Goal: Task Accomplishment & Management: Manage account settings

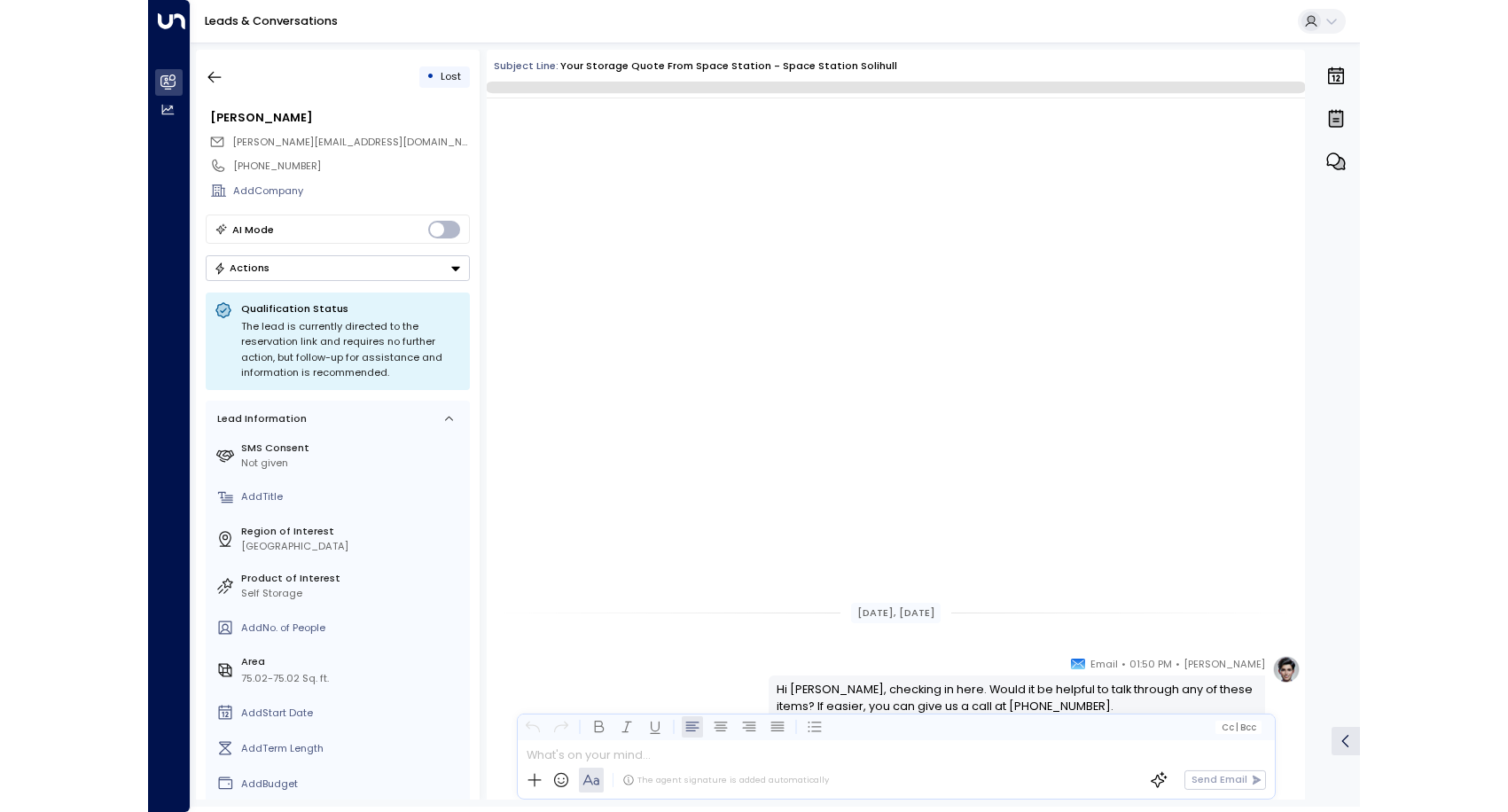
scroll to position [589, 0]
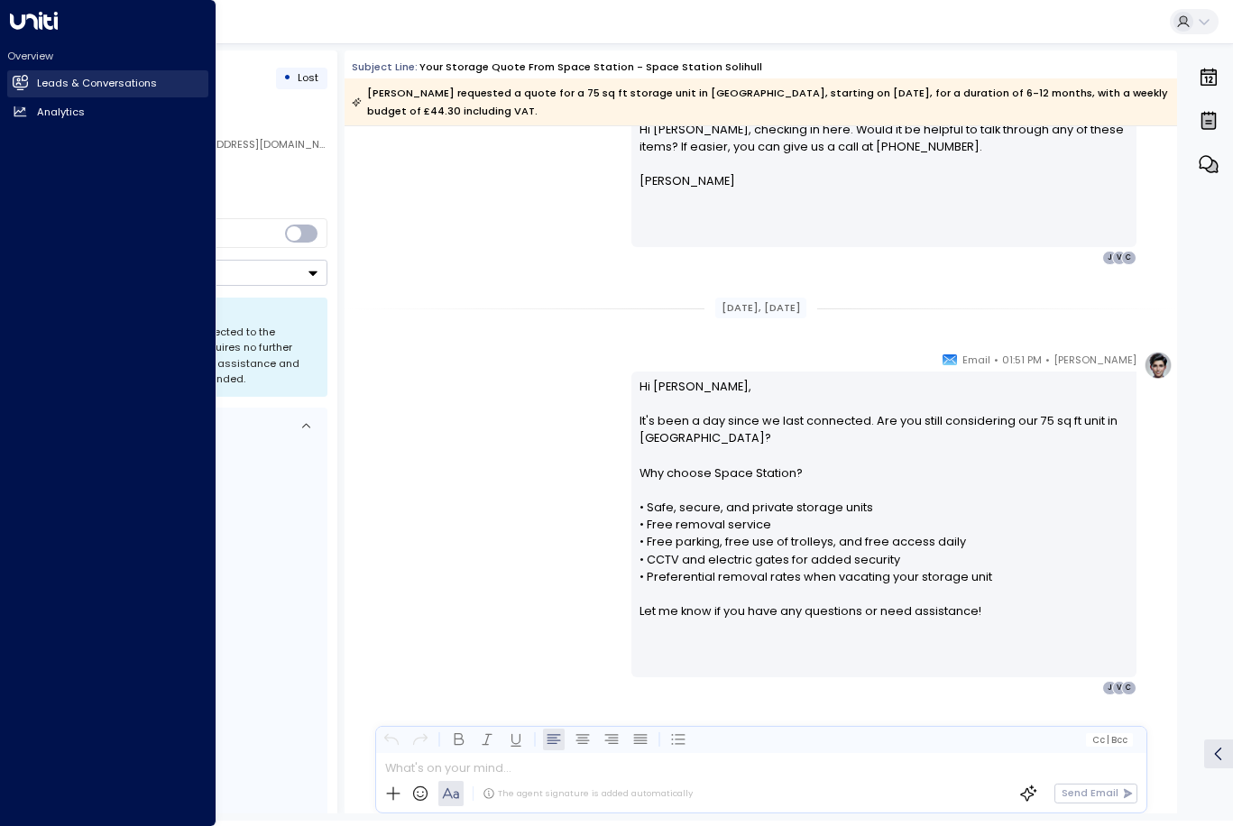
click at [115, 85] on h2 "Leads & Conversations" at bounding box center [97, 83] width 120 height 15
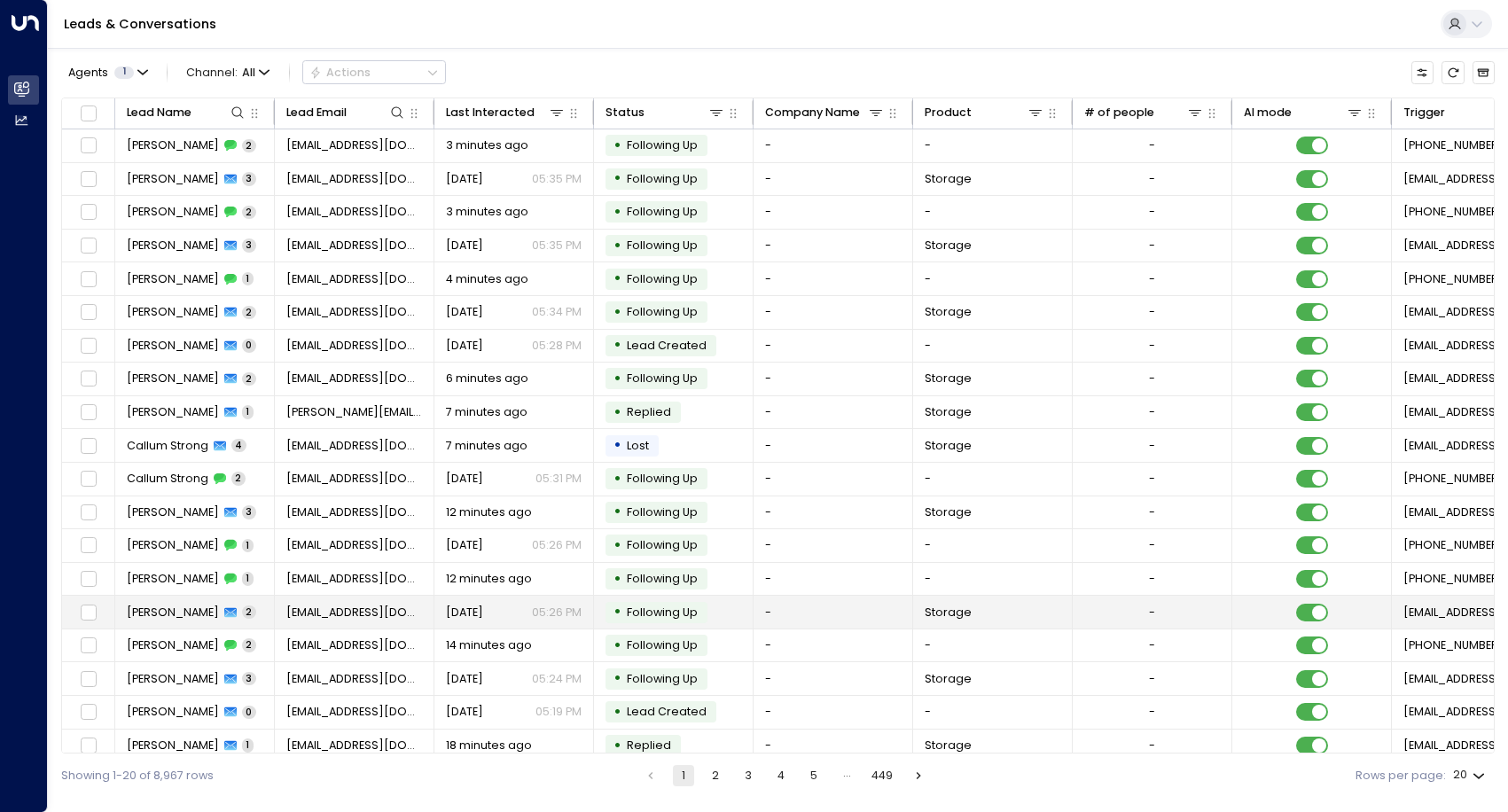
scroll to position [47, 0]
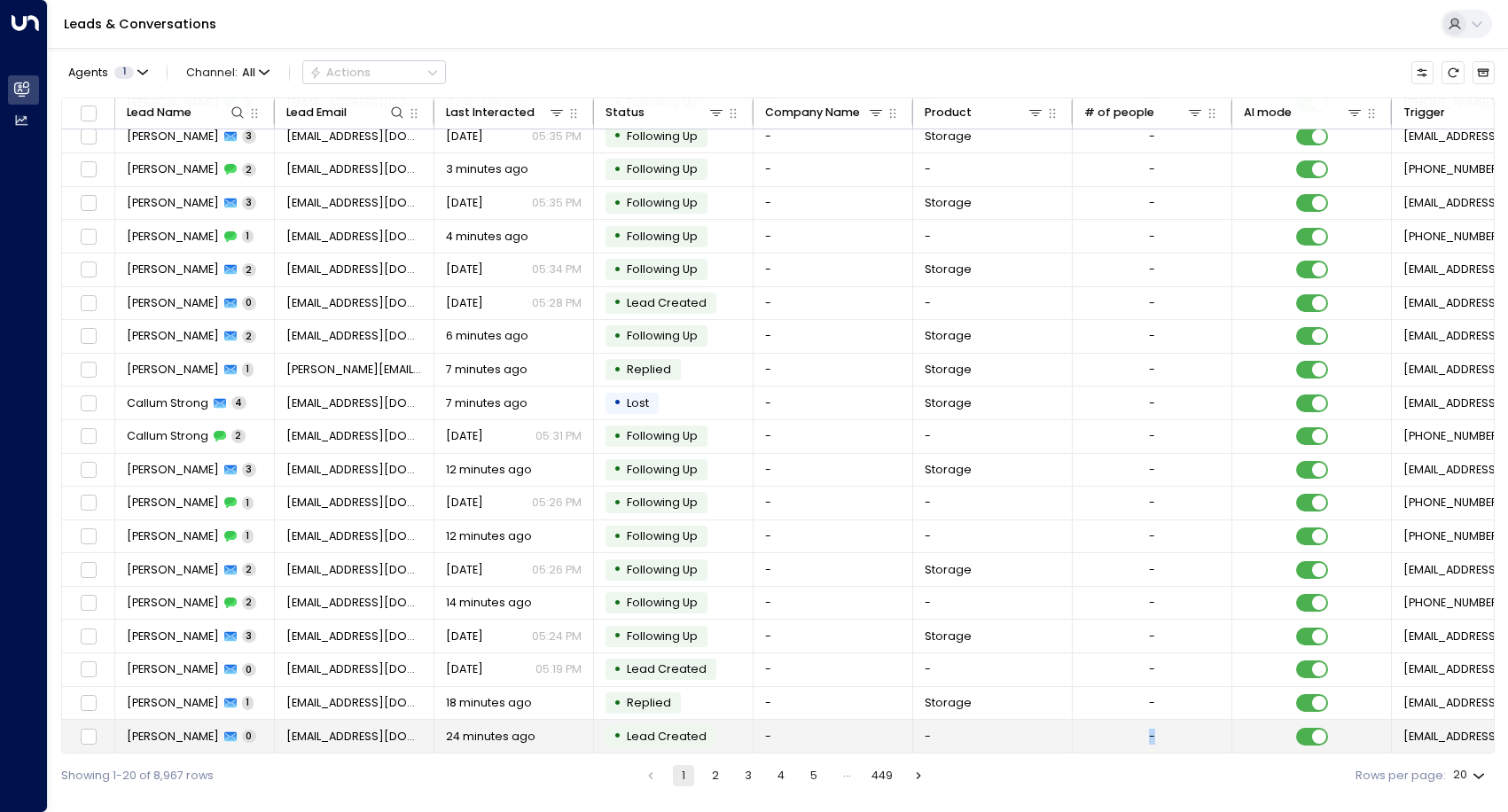
drag, startPoint x: 1005, startPoint y: 748, endPoint x: 1214, endPoint y: 747, distance: 209.0
click at [1211, 747] on tr "[PERSON_NAME] 0 [EMAIL_ADDRESS][DOMAIN_NAME] 24 minutes ago • Lead Created - - …" at bounding box center [1046, 736] width 1968 height 33
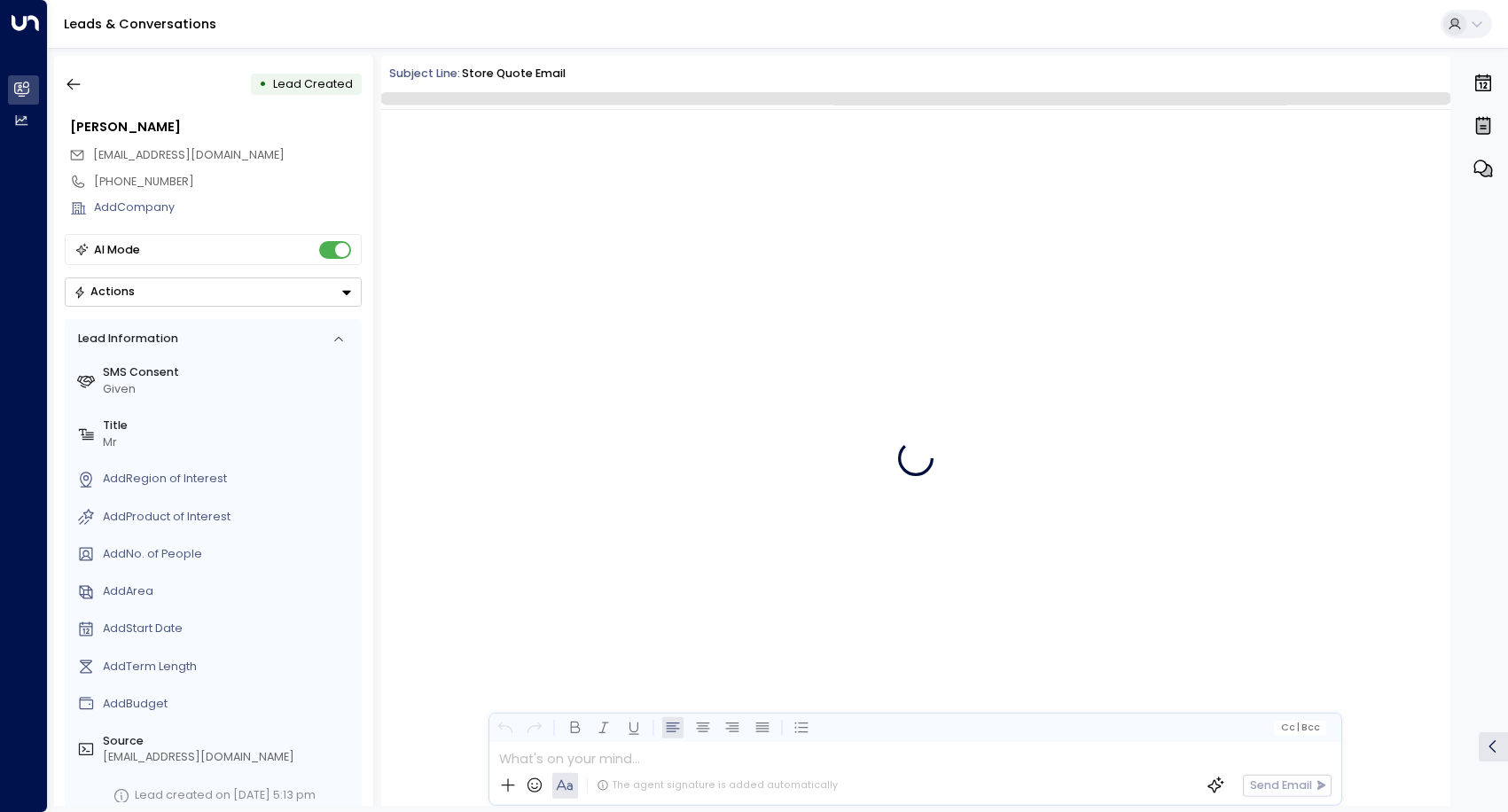
scroll to position [32, 0]
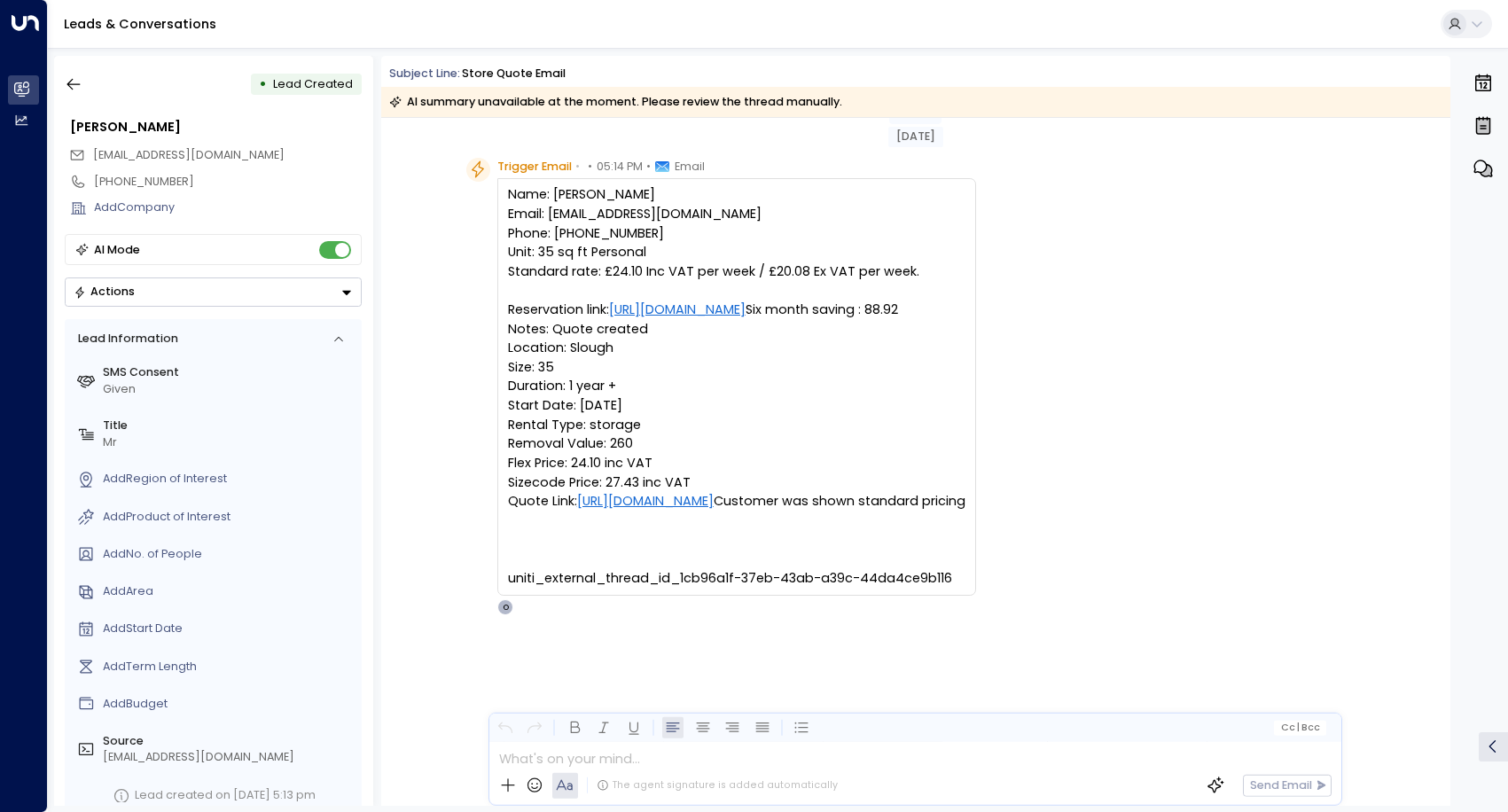
click at [275, 116] on div "[PERSON_NAME]" at bounding box center [213, 128] width 298 height 29
click at [71, 82] on icon "button" at bounding box center [75, 85] width 14 height 12
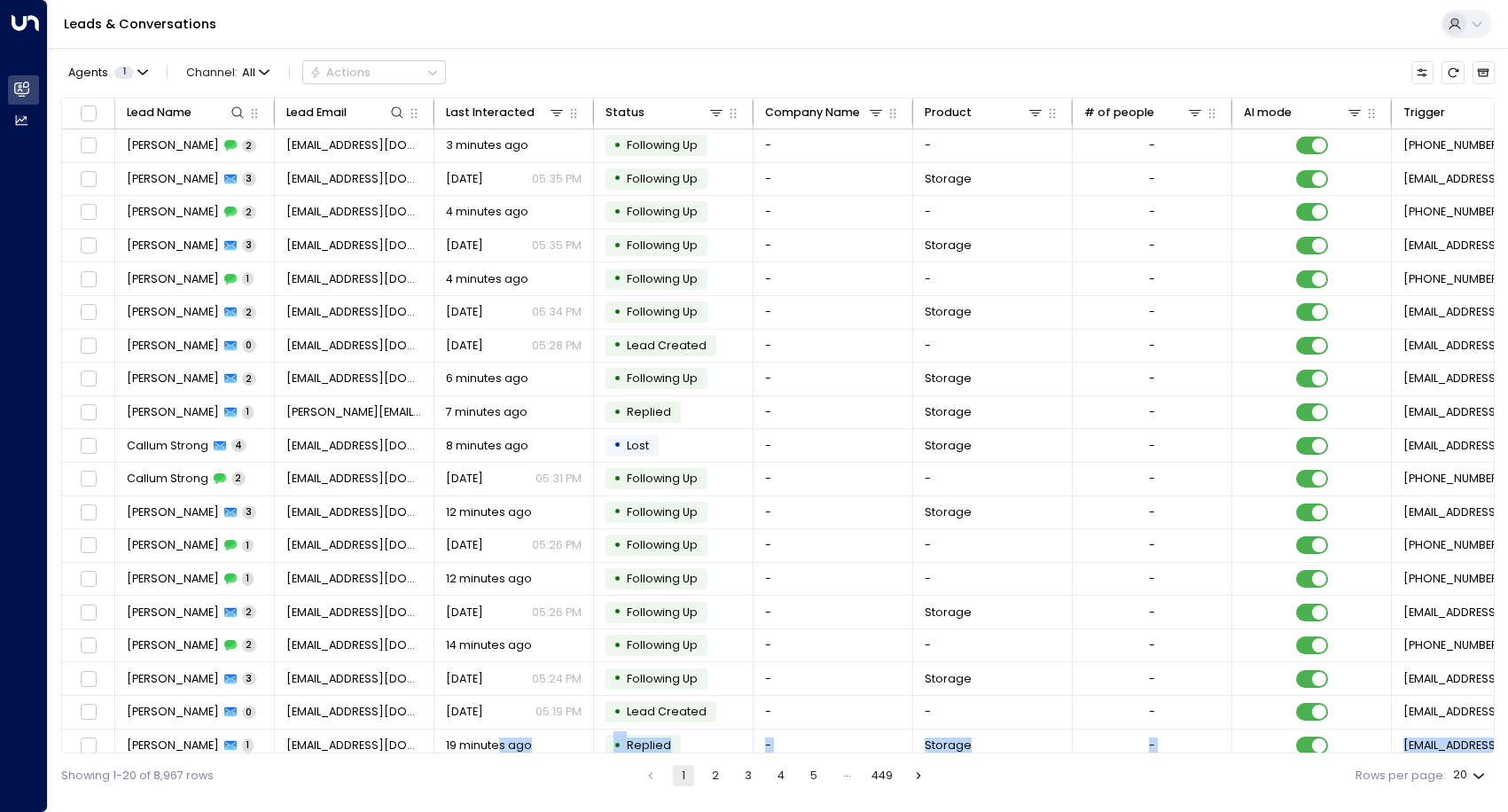
scroll to position [47, 0]
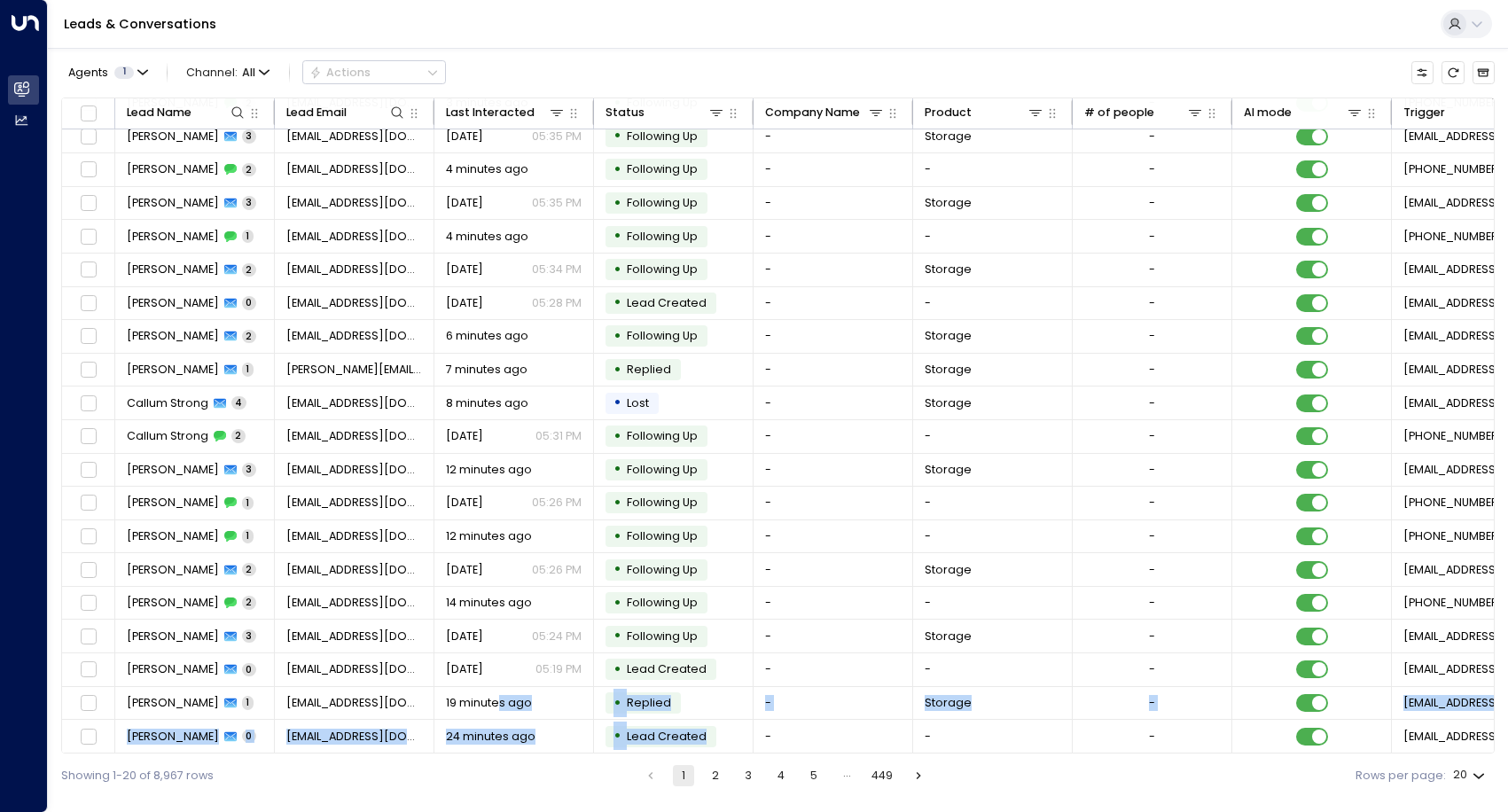
drag, startPoint x: 496, startPoint y: 748, endPoint x: 764, endPoint y: 750, distance: 268.0
click at [764, 750] on div "Lead Name Lead Email Last Interacted Status Company Name Product # of people AI…" at bounding box center [778, 426] width 1433 height 657
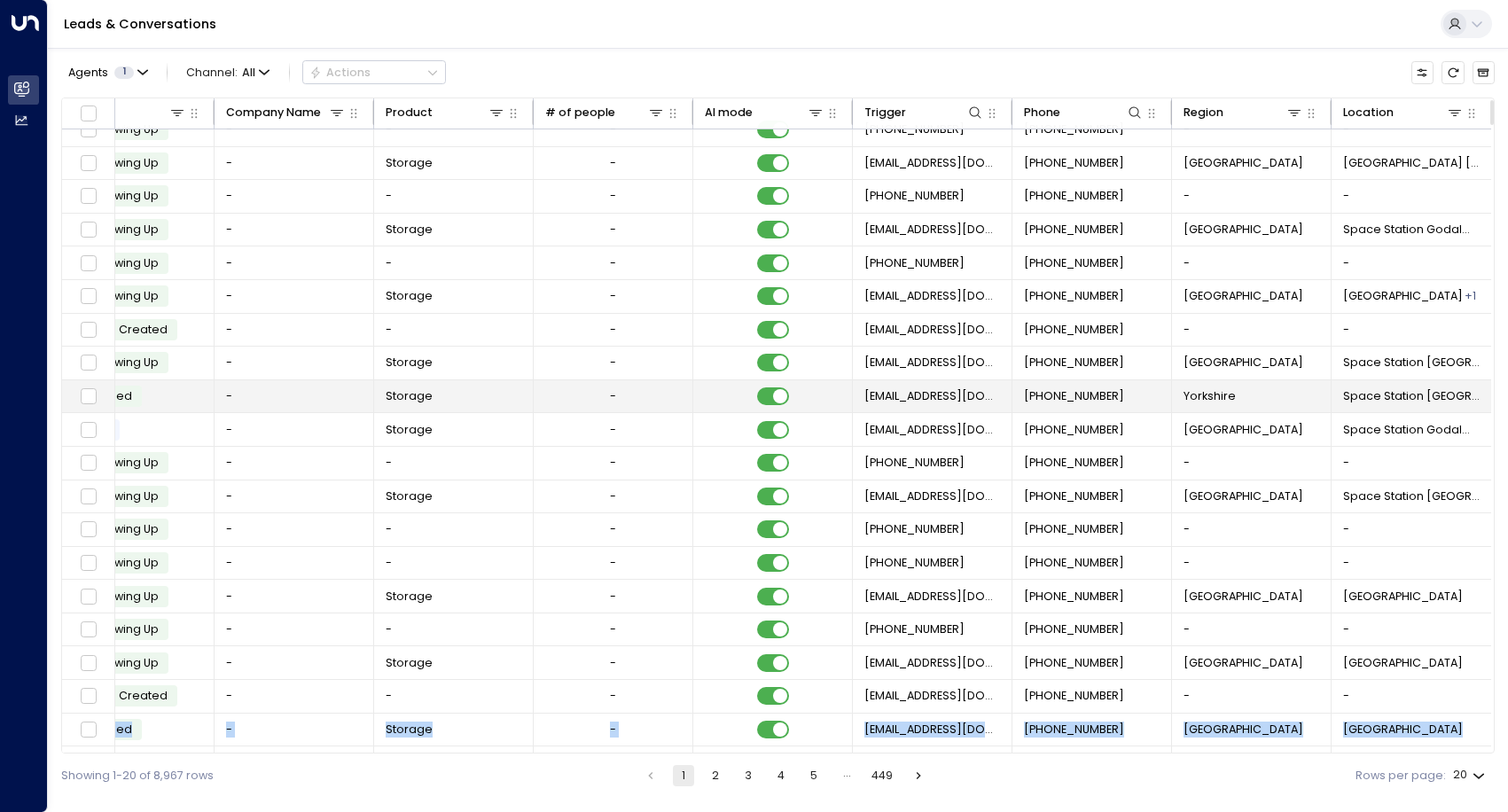
scroll to position [0, 544]
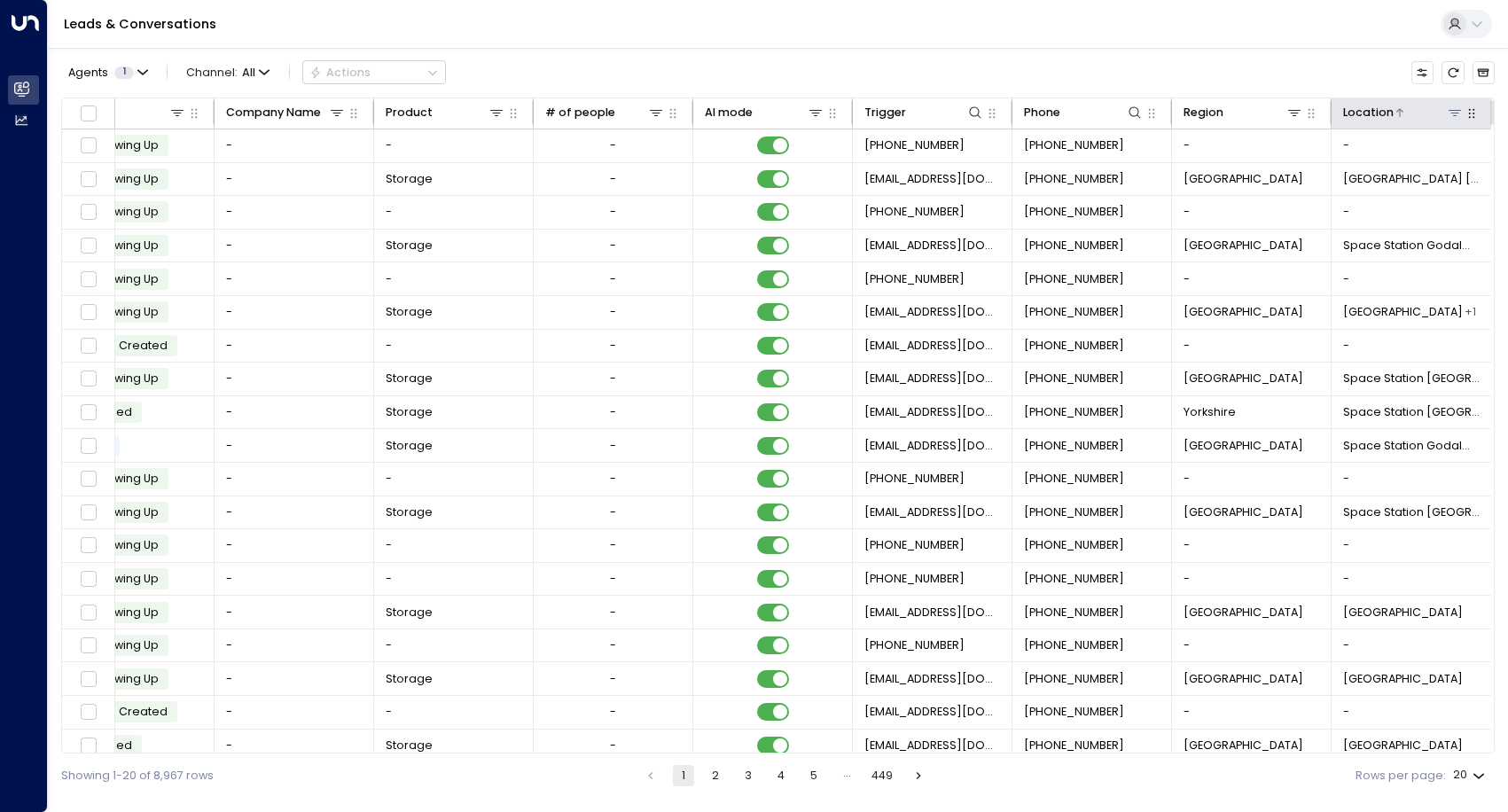
click at [1211, 113] on div at bounding box center [1428, 112] width 71 height 18
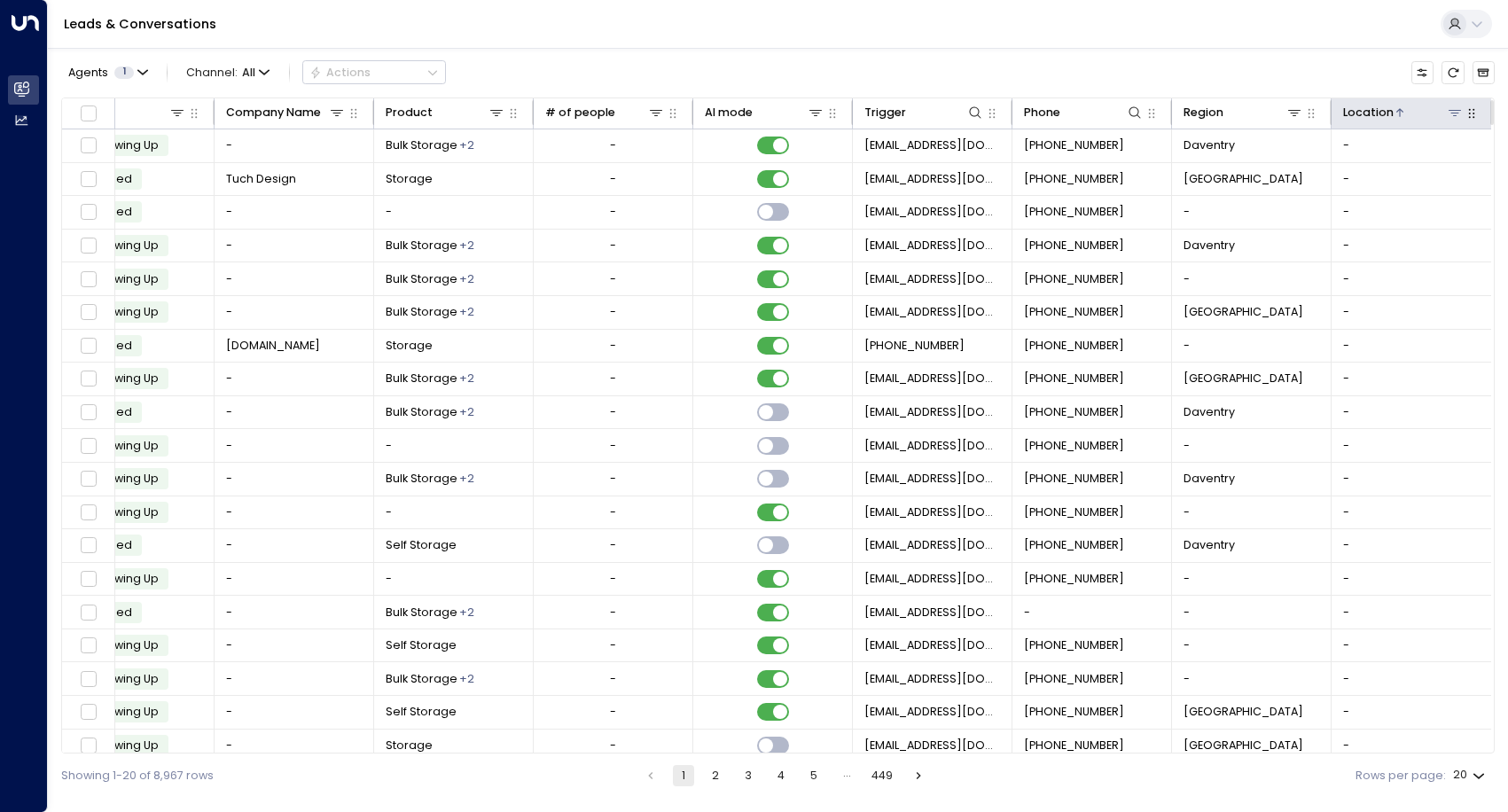
click at [1211, 112] on div at bounding box center [1428, 112] width 71 height 18
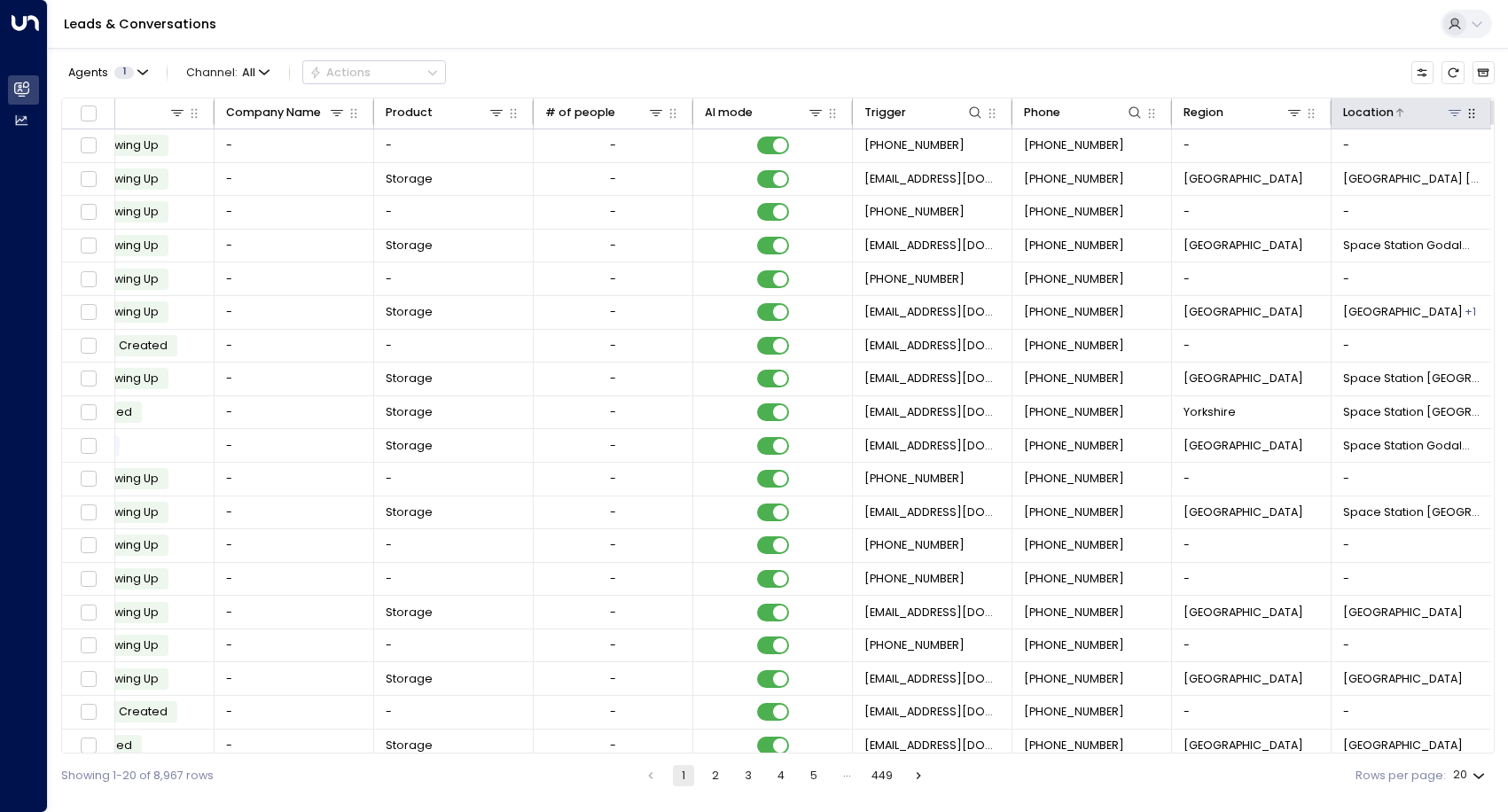
click at [1211, 112] on icon at bounding box center [1454, 112] width 14 height 14
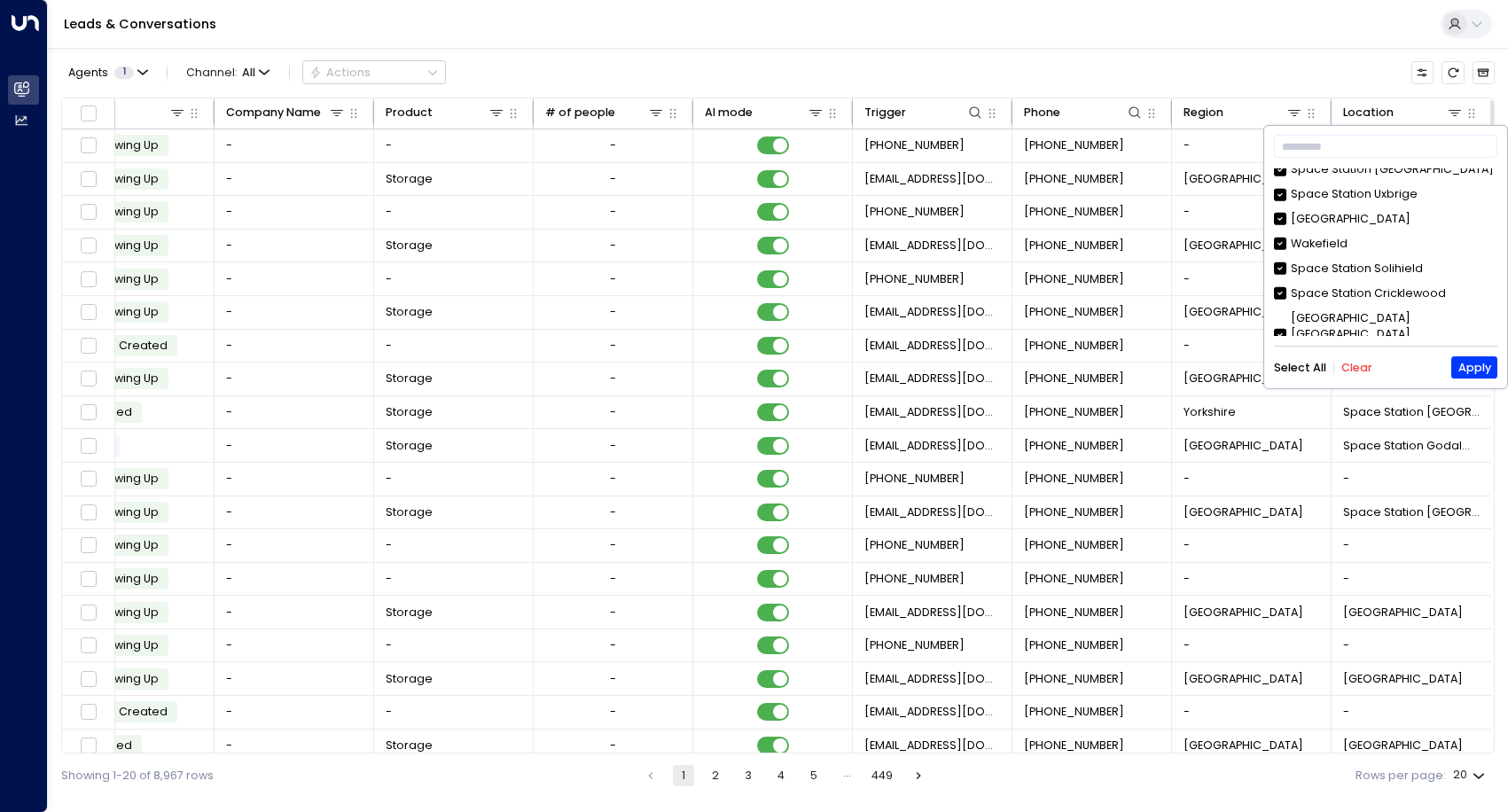
scroll to position [355, 0]
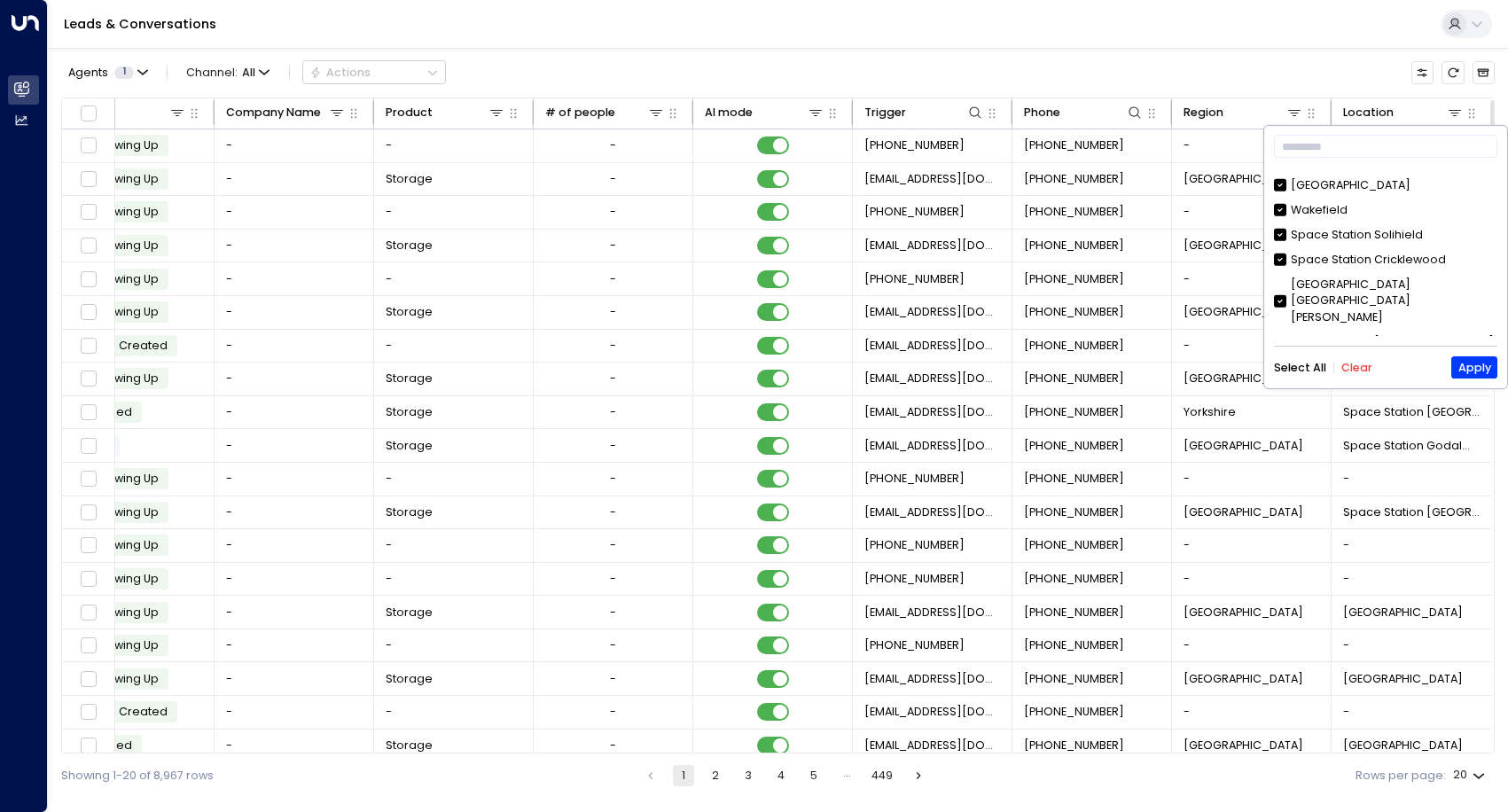
click at [1211, 362] on button "Clear" at bounding box center [1357, 368] width 31 height 13
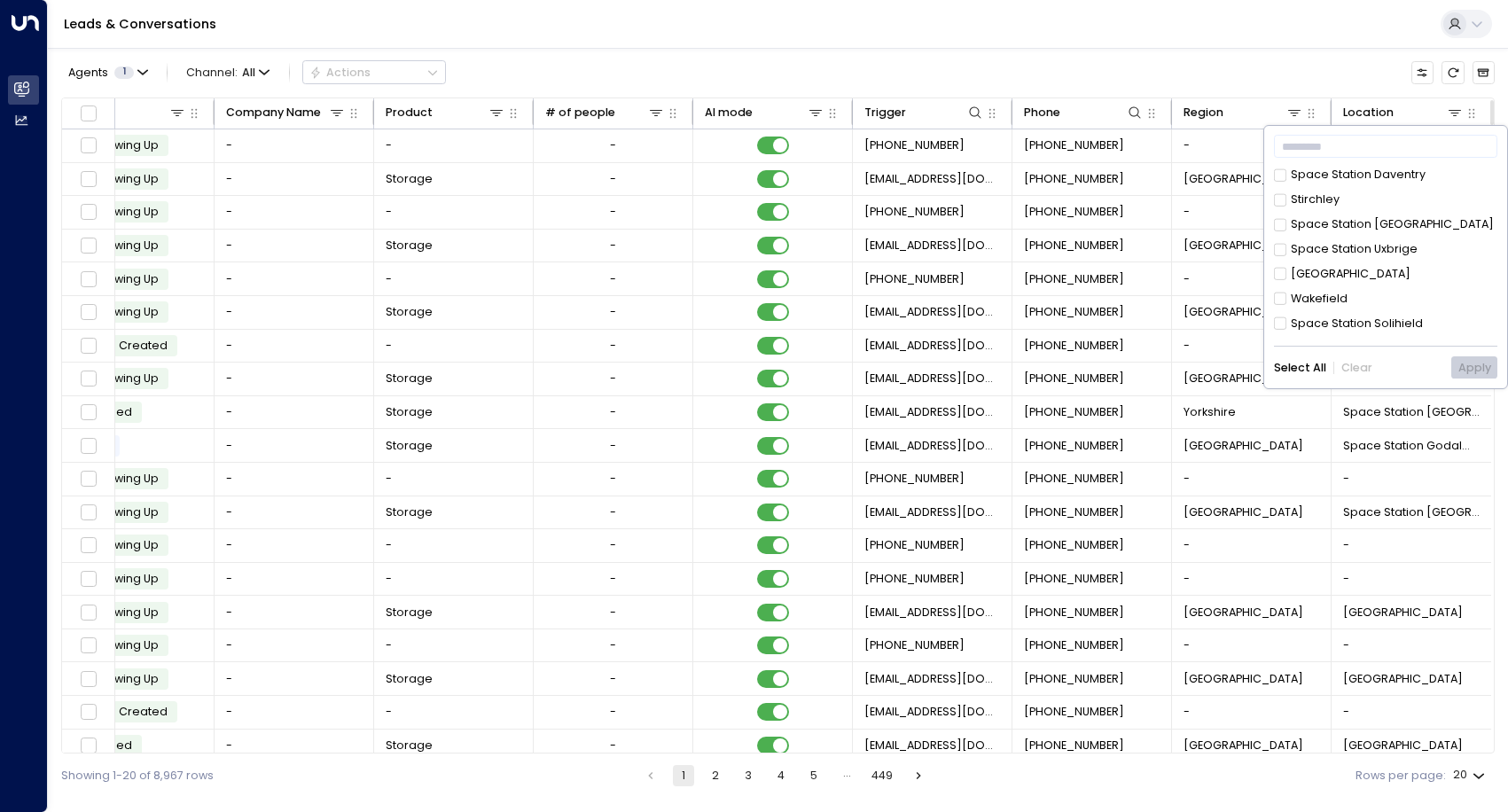
scroll to position [177, 0]
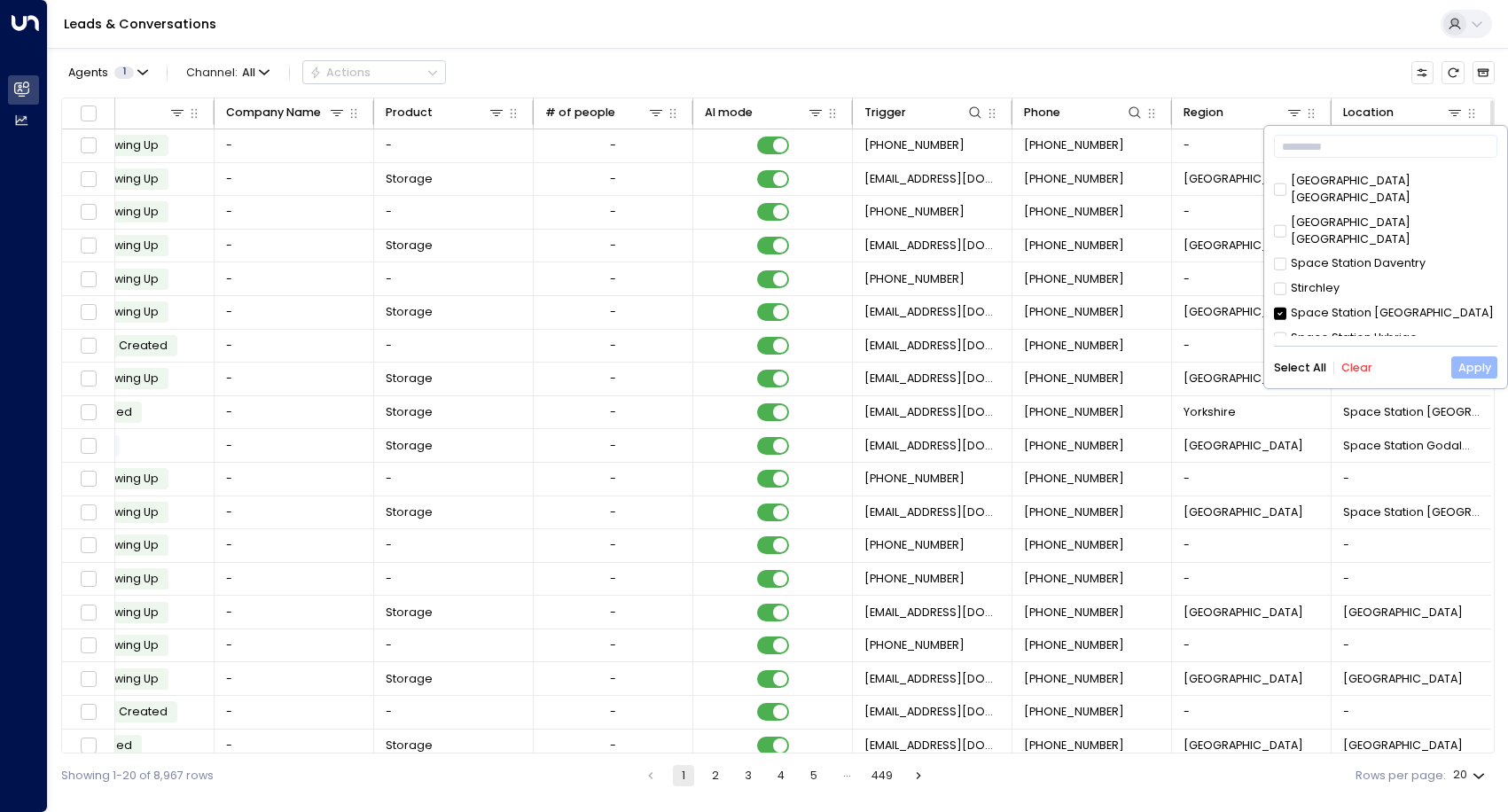
click at [1211, 364] on button "Apply" at bounding box center [1474, 367] width 45 height 23
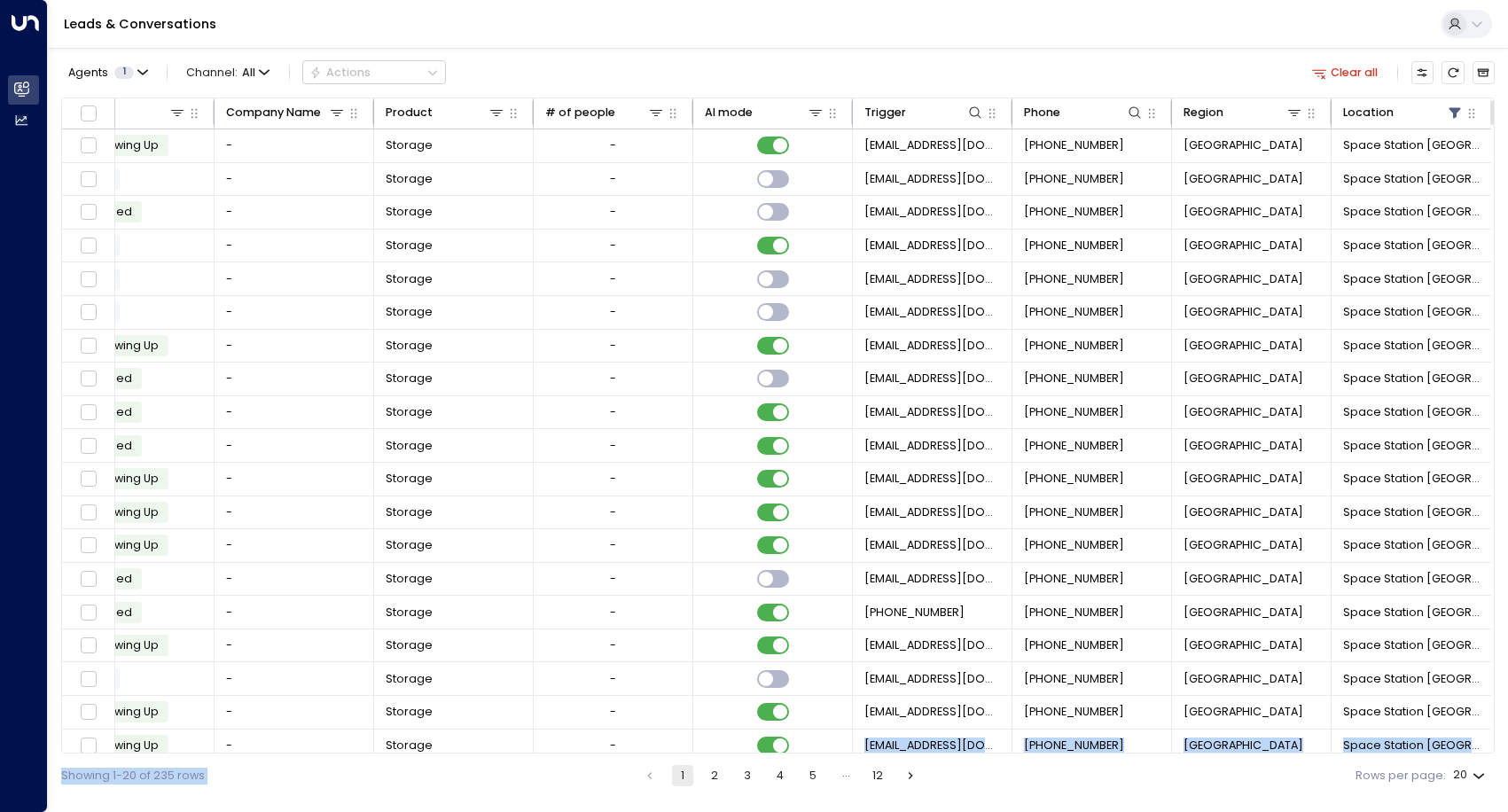
drag, startPoint x: 743, startPoint y: 747, endPoint x: 509, endPoint y: 765, distance: 234.7
click at [509, 765] on div "Agents 1 Channel: All Actions Clear all Lead Name Lead Email Last Interacted St…" at bounding box center [778, 423] width 1433 height 750
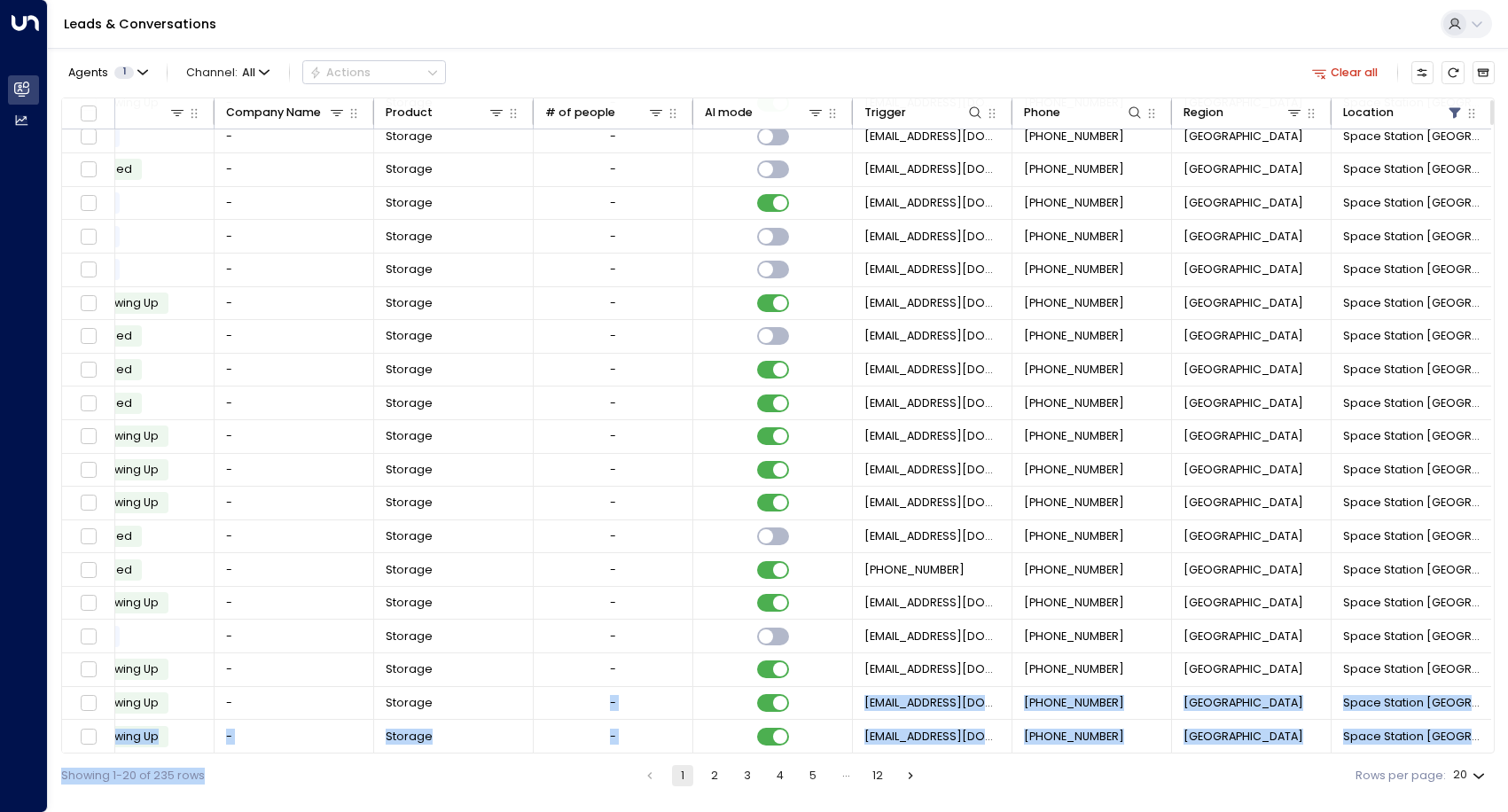
drag, startPoint x: 509, startPoint y: 765, endPoint x: 398, endPoint y: 751, distance: 111.9
click at [398, 753] on div "Lead Name Lead Email Last Interacted Status Company Name Product # of people AI…" at bounding box center [778, 426] width 1433 height 657
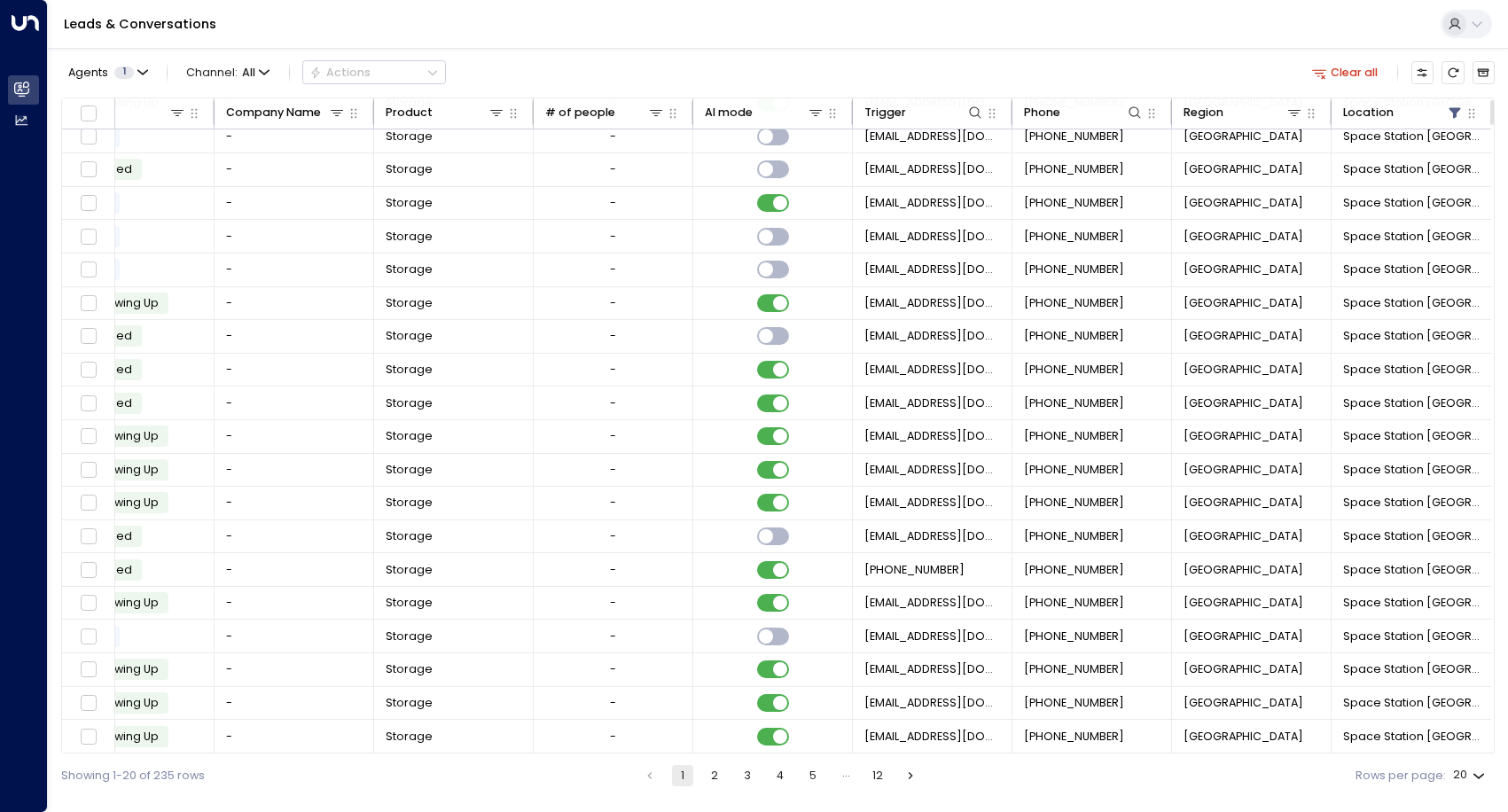
drag, startPoint x: 398, startPoint y: 751, endPoint x: 452, endPoint y: 750, distance: 54.0
click at [452, 750] on div "Lead Name Lead Email Last Interacted Status Company Name Product # of people AI…" at bounding box center [778, 426] width 1433 height 657
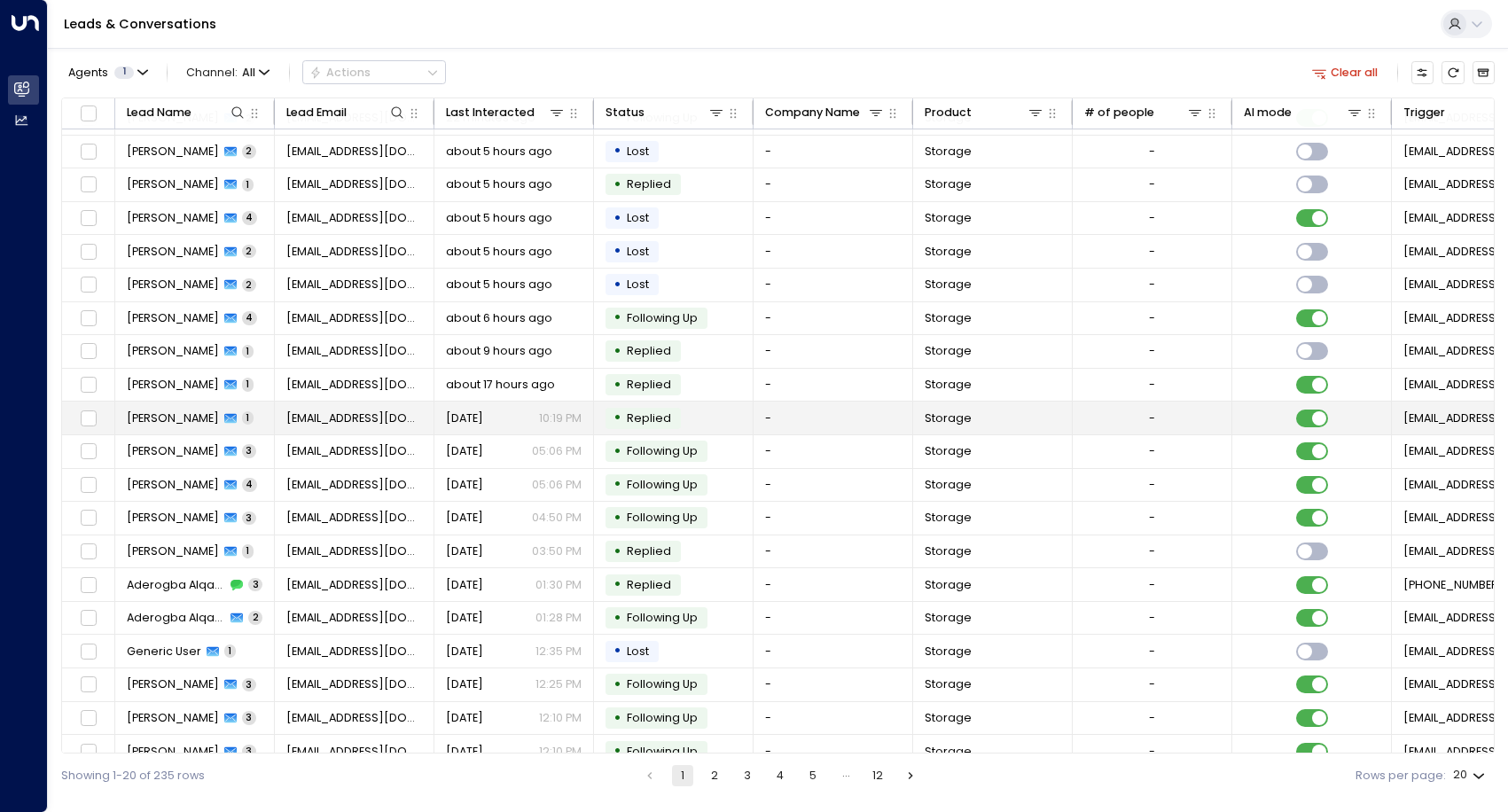
scroll to position [0, 0]
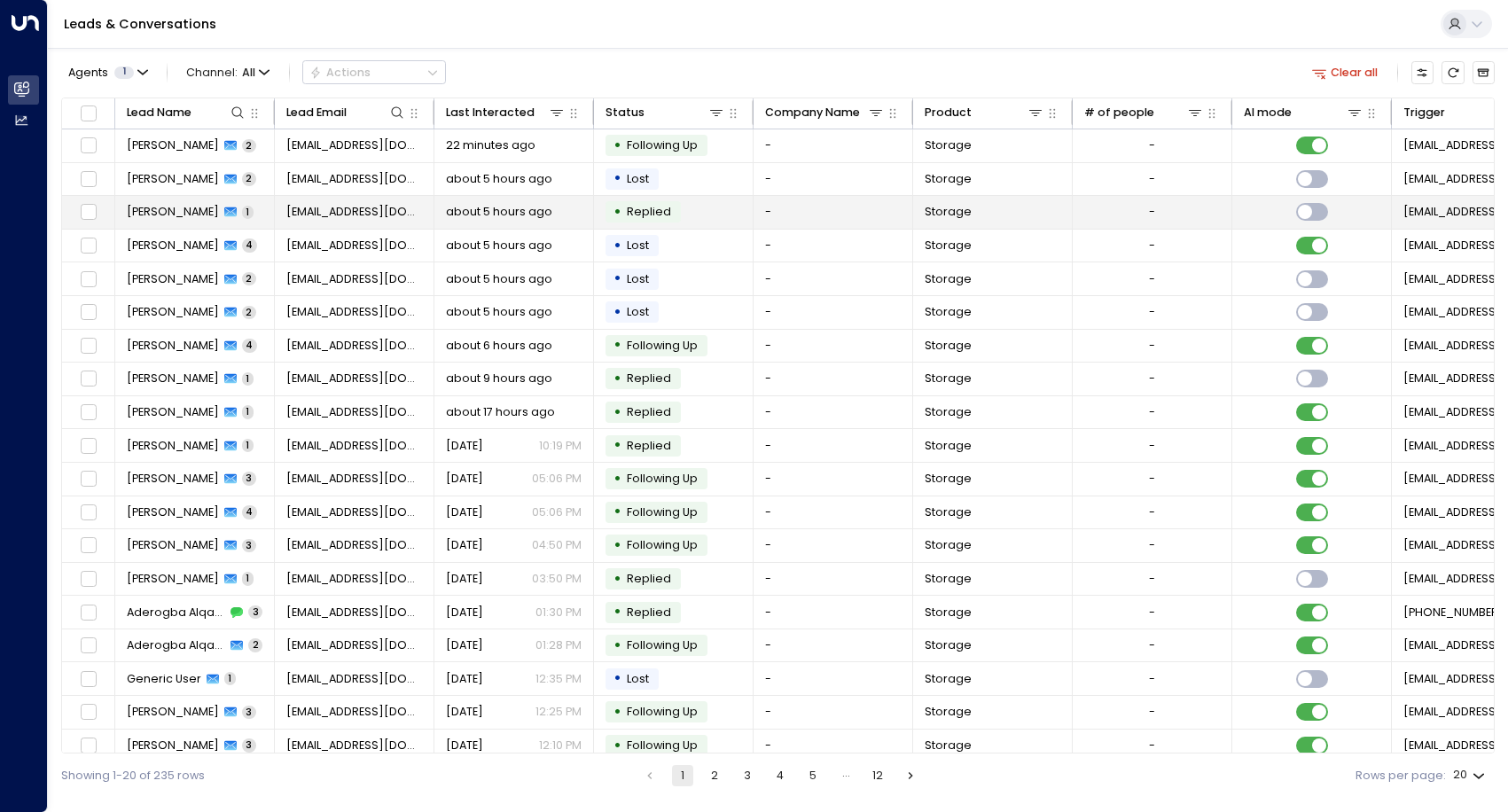
click at [168, 211] on span "[PERSON_NAME]" at bounding box center [173, 211] width 92 height 16
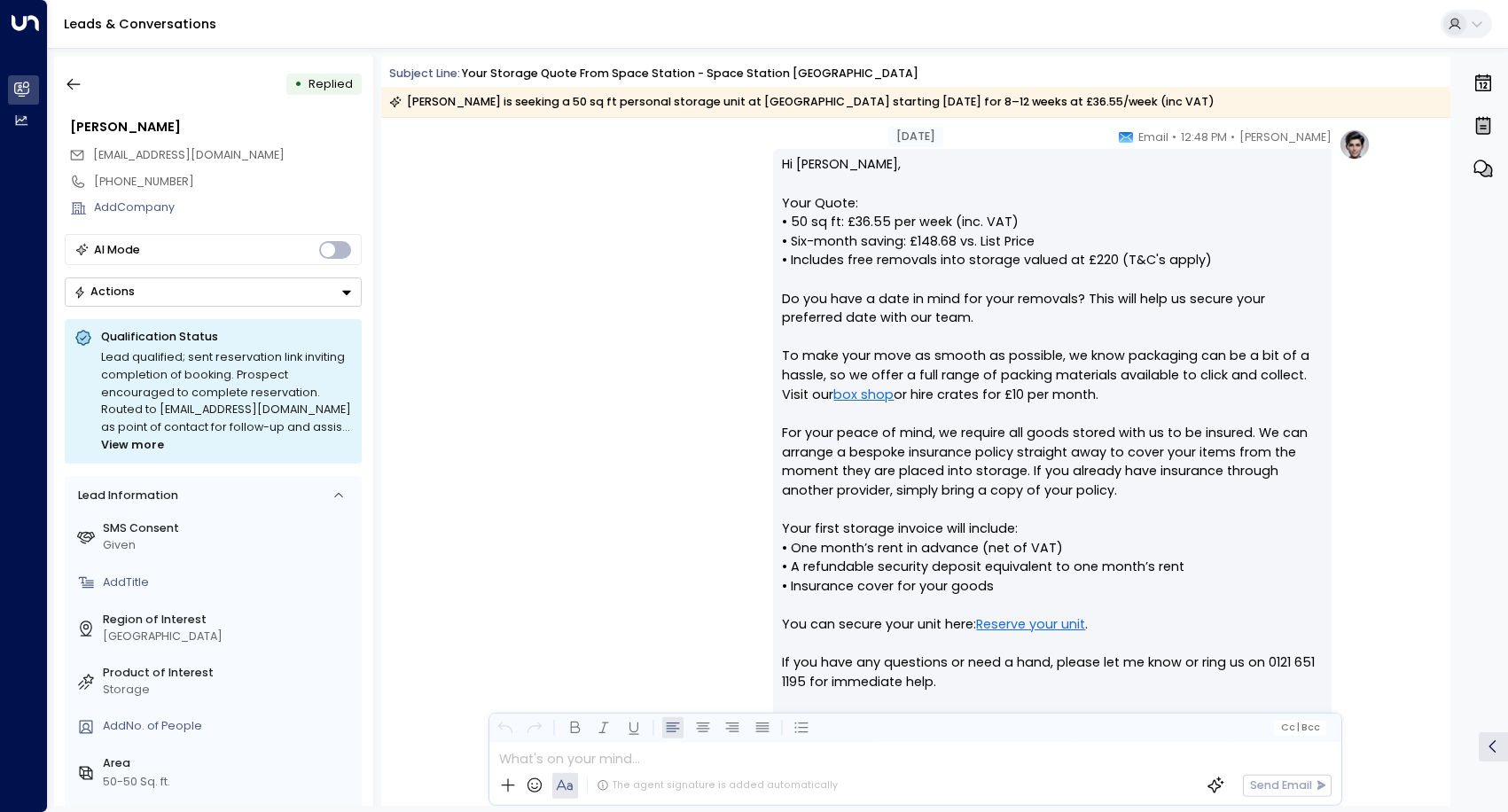
scroll to position [620, 0]
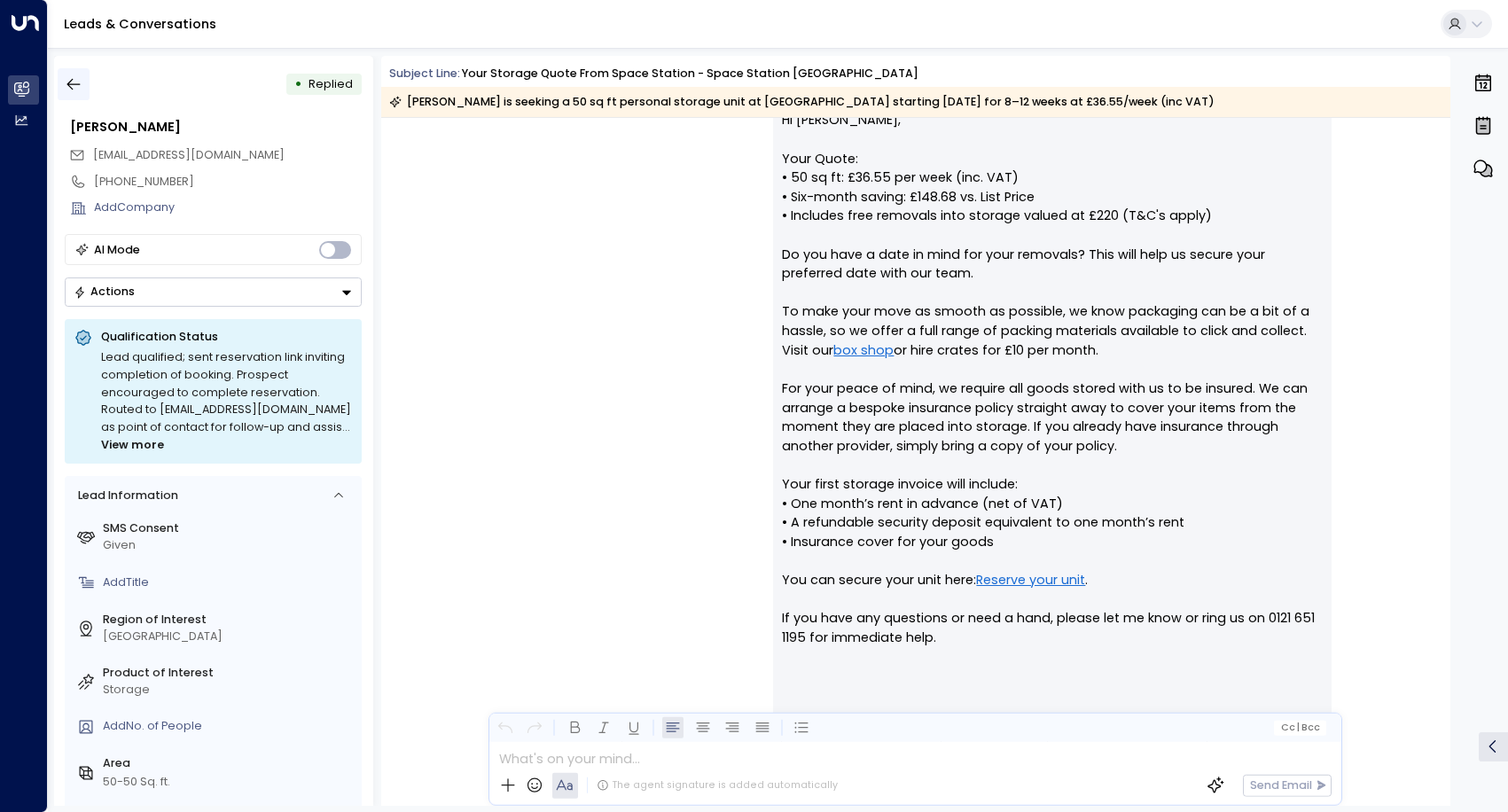
click at [66, 80] on icon "button" at bounding box center [74, 85] width 18 height 18
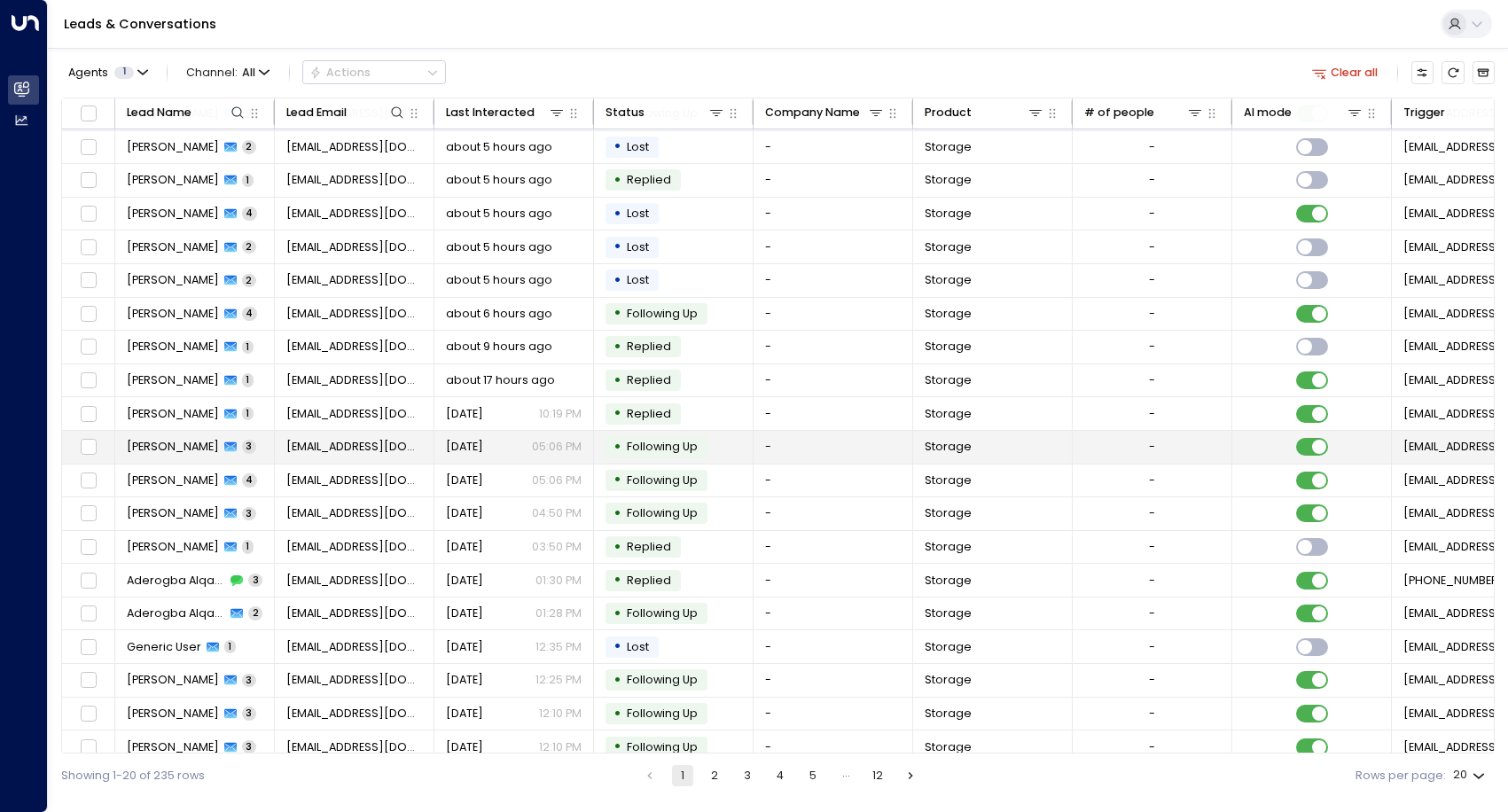
scroll to position [47, 0]
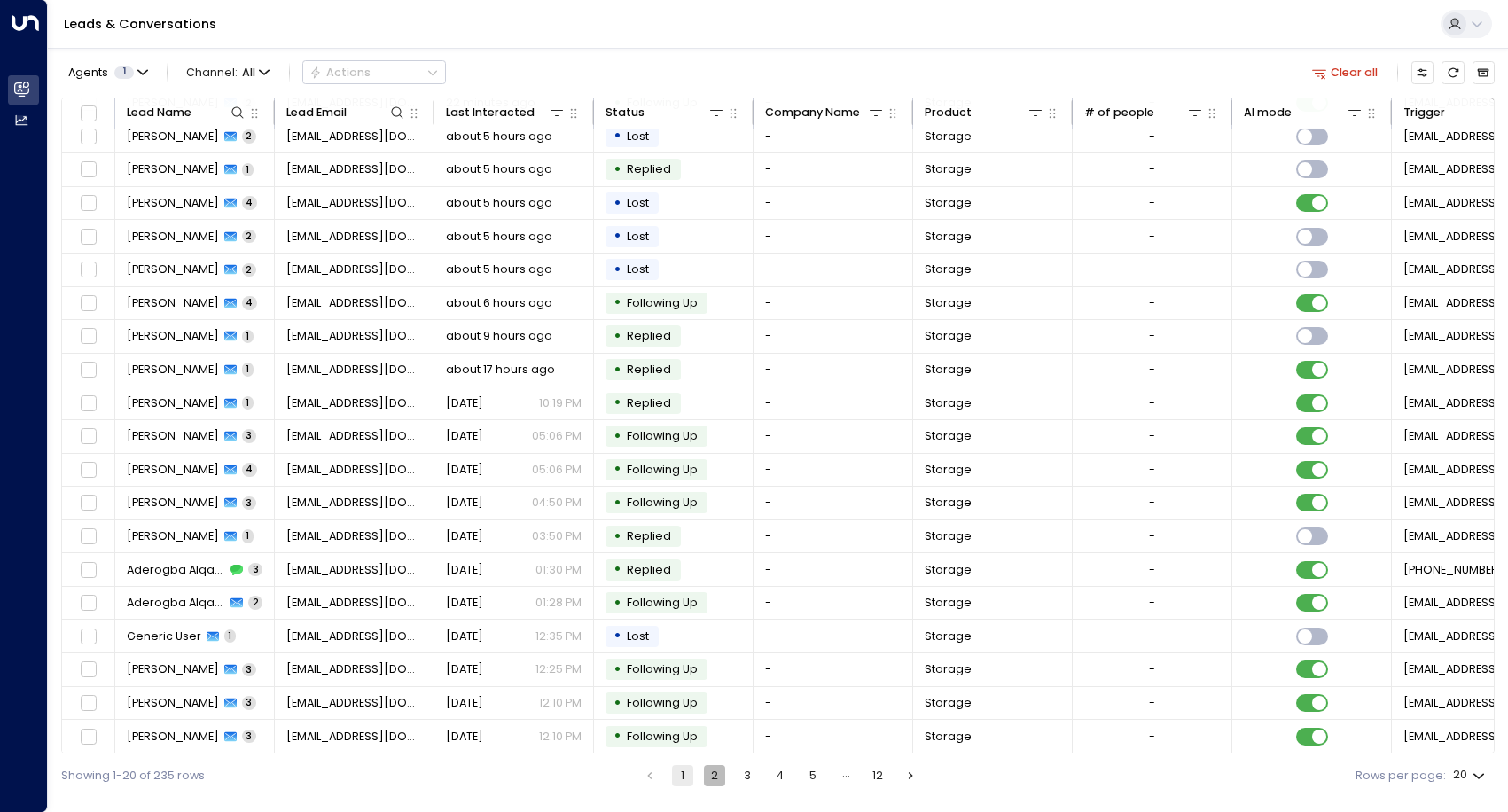
click at [723, 773] on button "2" at bounding box center [715, 776] width 22 height 22
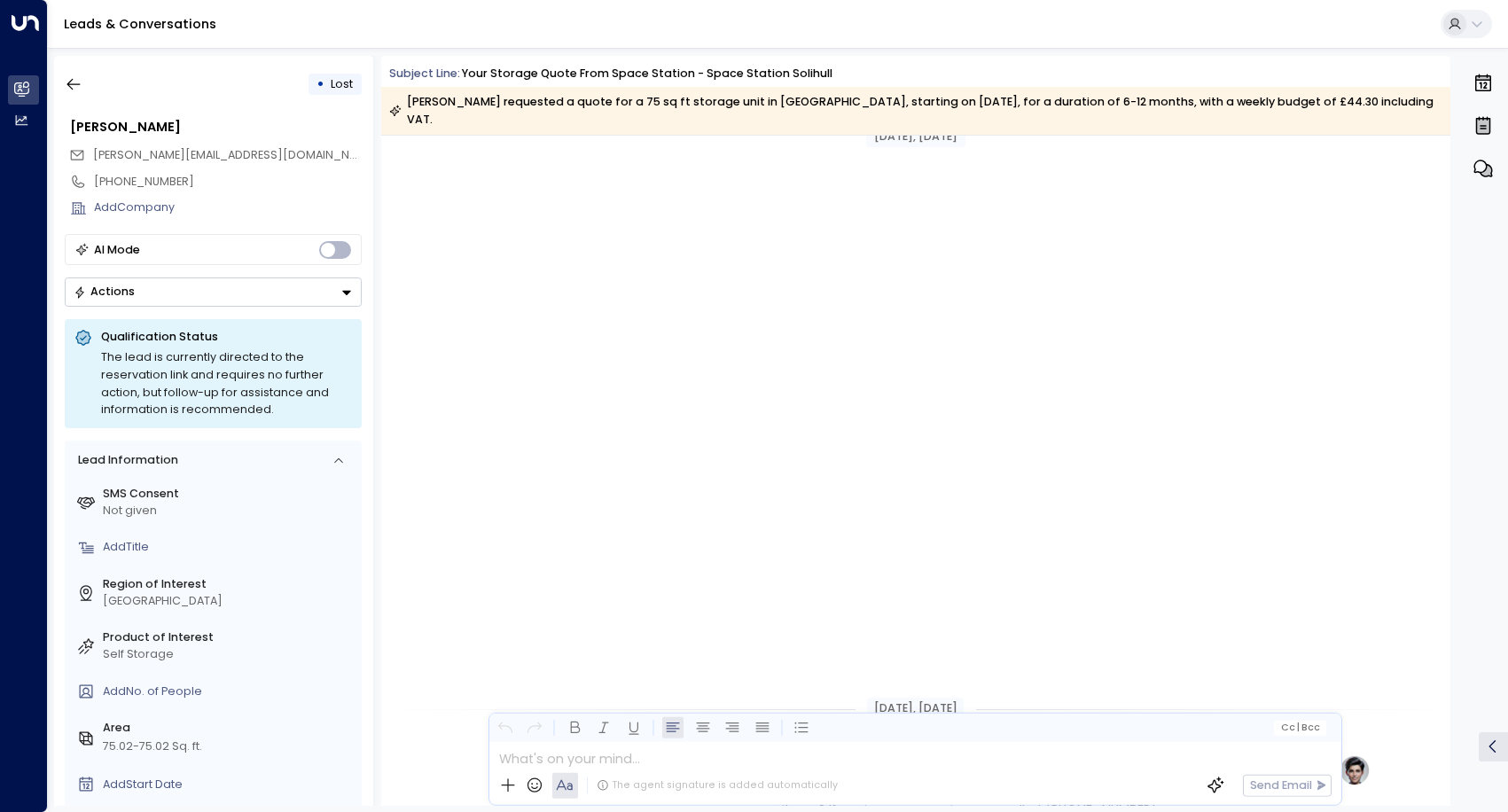
scroll to position [652, 0]
